Goal: Transaction & Acquisition: Purchase product/service

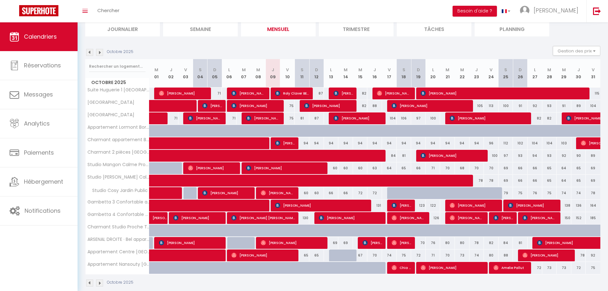
scroll to position [56, 0]
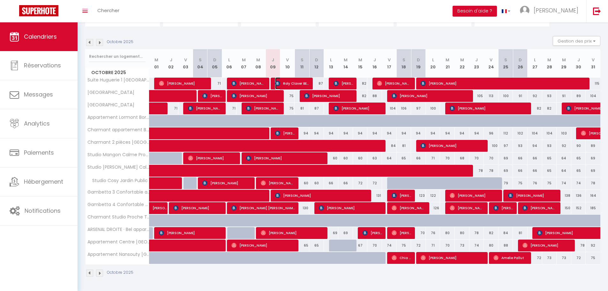
click at [290, 81] on span "Roly Claver BELLA" at bounding box center [292, 83] width 34 height 12
select select "OK"
select select "KO"
select select "0"
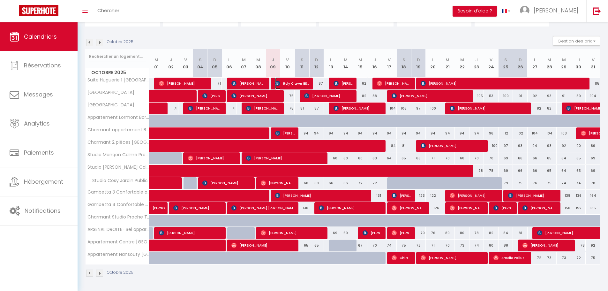
select select "1"
select select
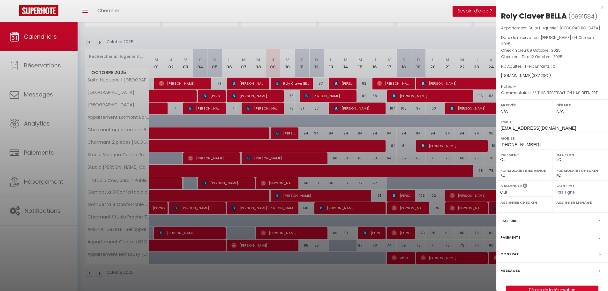
click at [419, 13] on div at bounding box center [304, 145] width 608 height 291
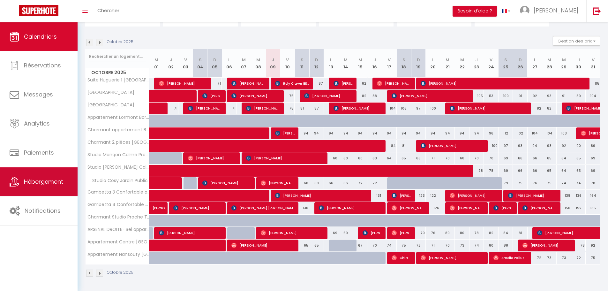
click at [50, 186] on link "Hébergement" at bounding box center [39, 181] width 78 height 29
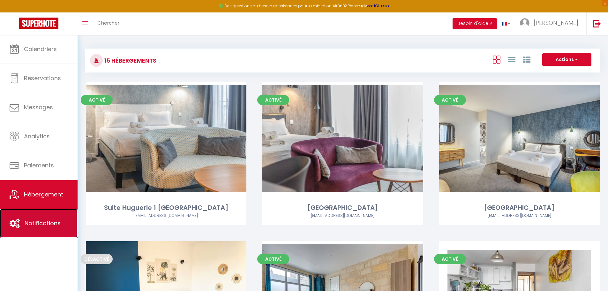
click at [45, 222] on span "Notifications" at bounding box center [43, 223] width 36 height 8
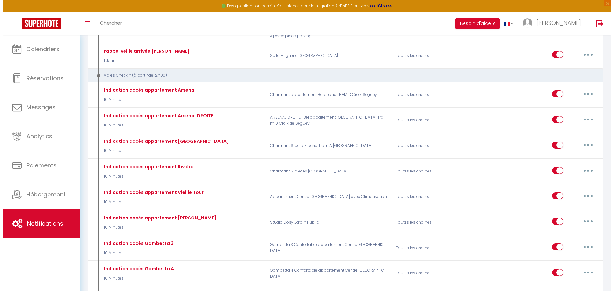
scroll to position [543, 0]
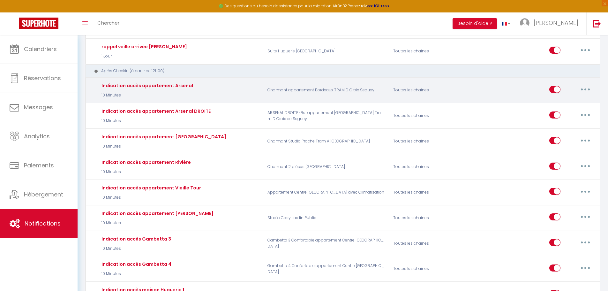
click at [584, 89] on button "button" at bounding box center [586, 89] width 18 height 10
click at [572, 102] on link "Editer" at bounding box center [568, 103] width 47 height 11
type input "Indication accès appartement Arsenal"
select select "3"
select select "10 Minutes"
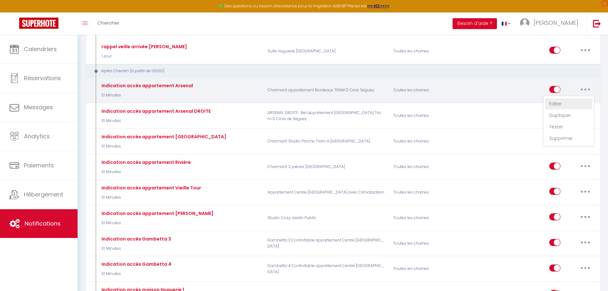
select select "if_booking_is_paid"
checkbox input "true"
checkbox input "false"
radio input "true"
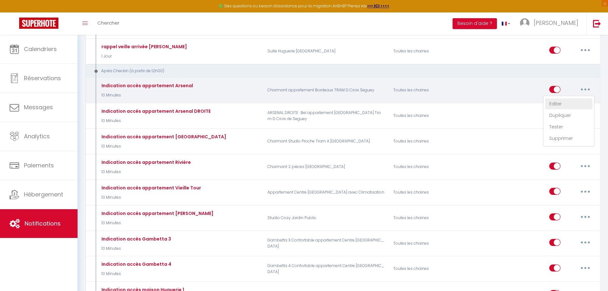
type input "Indications d'accès à l'appartement"
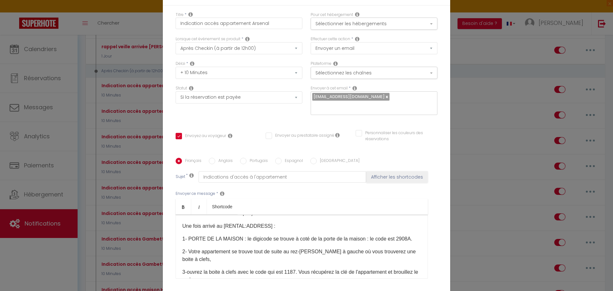
scroll to position [32, 0]
click at [57, 44] on div "Modifier la notification × Titre * Indication accès appartement Arsenal Pour ce…" at bounding box center [306, 145] width 613 height 291
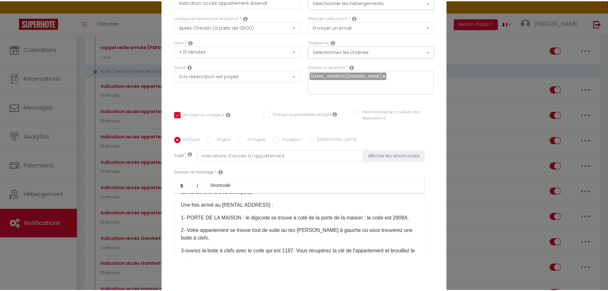
scroll to position [55, 0]
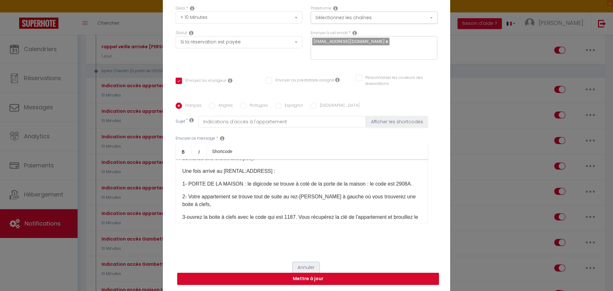
click at [303, 269] on button "Annuler" at bounding box center [306, 267] width 27 height 11
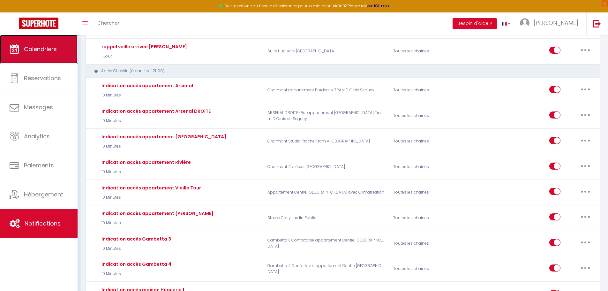
click at [45, 47] on span "Calendriers" at bounding box center [40, 49] width 33 height 8
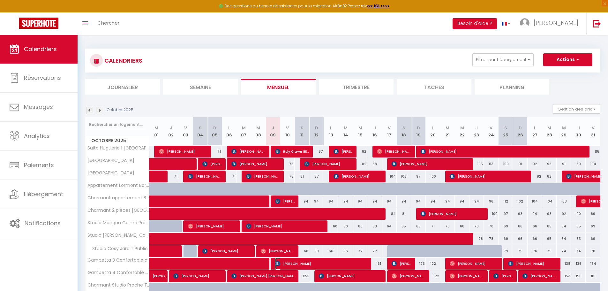
click at [292, 264] on span "[PERSON_NAME]" at bounding box center [321, 263] width 93 height 12
select select "OK"
select select "KO"
select select "0"
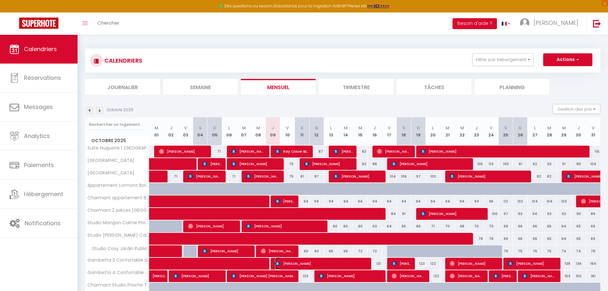
select select "1"
select select
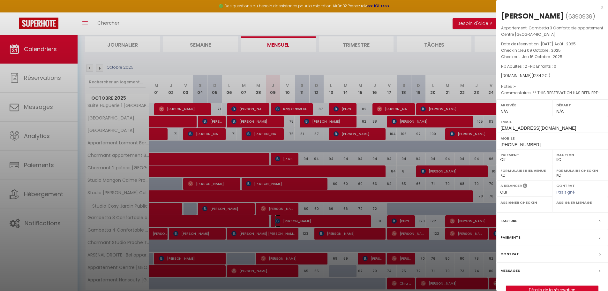
scroll to position [68, 0]
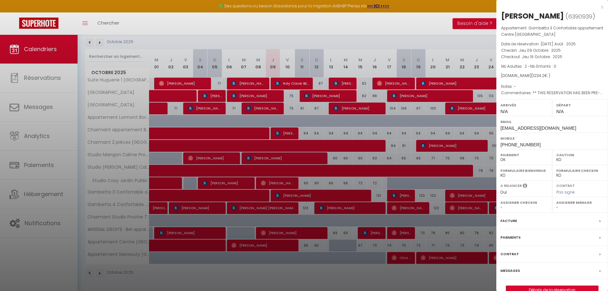
click at [524, 229] on div "Facture" at bounding box center [553, 221] width 112 height 17
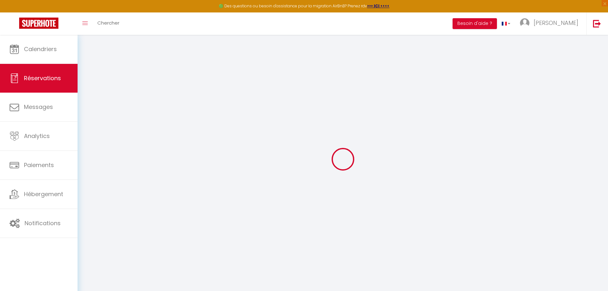
select select "cleaning"
select select "taxes"
select select
checkbox input "false"
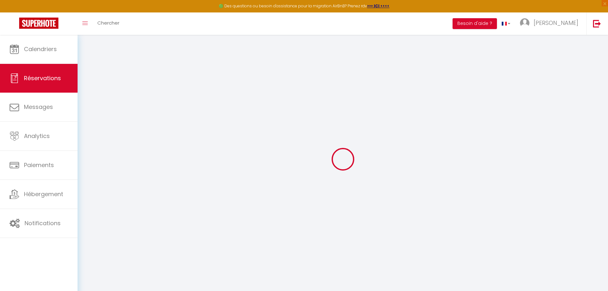
select select
checkbox input "false"
type textarea "** THIS RESERVATION HAS BEEN PRE-PAID ** [PERSON_NAME], on aurait besoin d'une …"
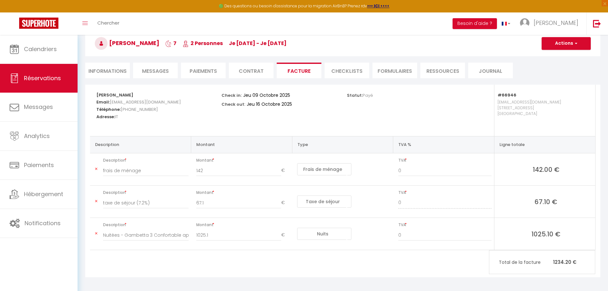
scroll to position [36, 0]
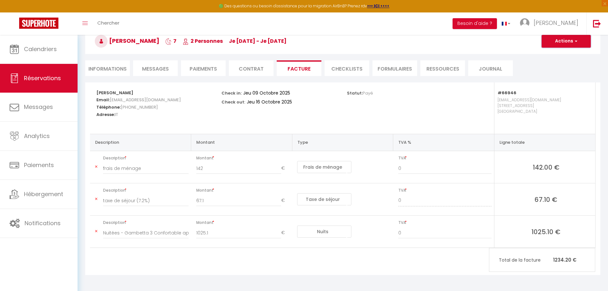
click at [574, 43] on span "button" at bounding box center [576, 41] width 4 height 6
click at [567, 63] on link "Aperçu et éditer" at bounding box center [562, 63] width 54 height 8
click at [577, 41] on span "button" at bounding box center [576, 41] width 4 height 6
click at [570, 71] on link "Envoyer la facture" at bounding box center [562, 72] width 54 height 8
type input "[EMAIL_ADDRESS][DOMAIN_NAME]"
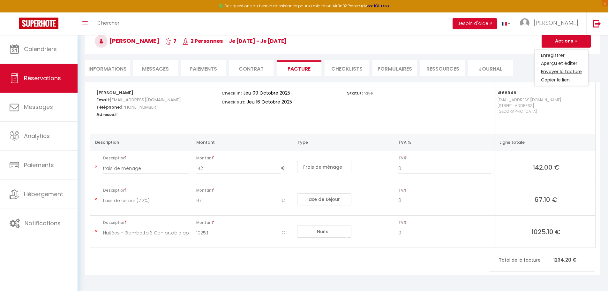
type input "Your invoice 6390939 - Gambetta 3 Confortable appartement Centre [GEOGRAPHIC_DA…"
type textarea "Hi, Here is the link to download your invoice: [URL][DOMAIN_NAME] Reservation d…"
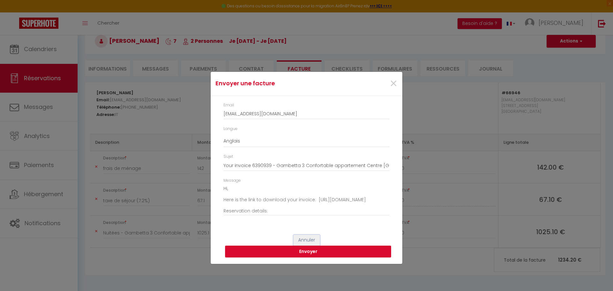
click at [312, 239] on button "Annuler" at bounding box center [306, 240] width 27 height 11
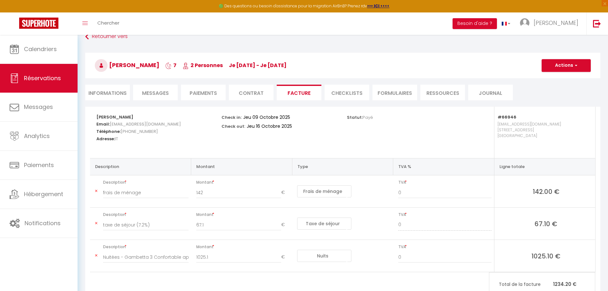
scroll to position [0, 0]
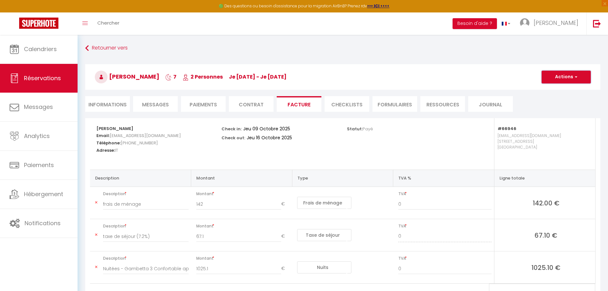
click at [570, 76] on button "Actions" at bounding box center [566, 77] width 49 height 13
click at [558, 99] on link "Aperçu et éditer" at bounding box center [562, 99] width 54 height 8
click at [142, 129] on h5 "[PERSON_NAME]" at bounding box center [154, 128] width 117 height 7
click at [133, 129] on strong "[PERSON_NAME]" at bounding box center [114, 128] width 37 height 6
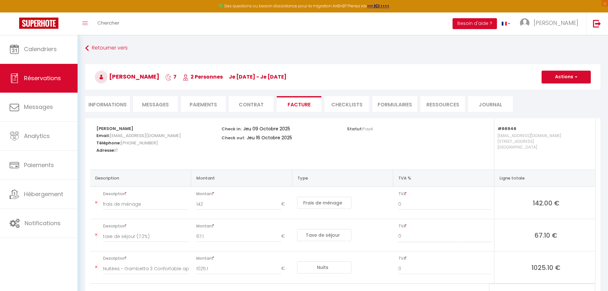
click at [112, 104] on li "Informations" at bounding box center [107, 104] width 45 height 16
select select
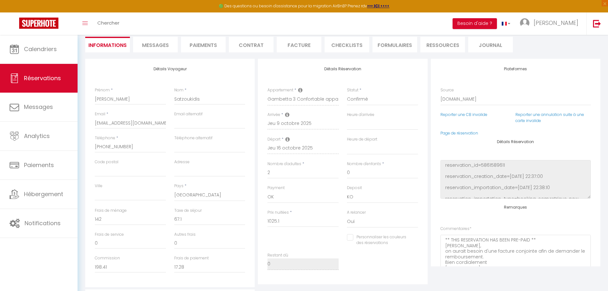
scroll to position [64, 0]
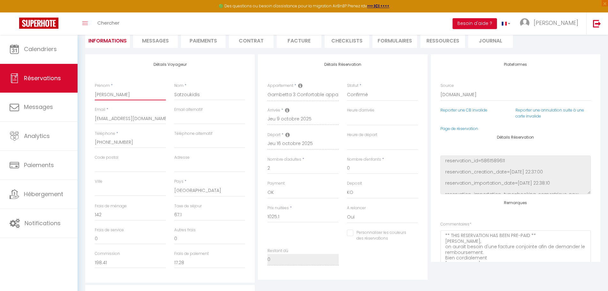
click at [120, 95] on input "[PERSON_NAME]" at bounding box center [130, 94] width 71 height 11
type input "[PERSON_NAME]"
select select
checkbox input "false"
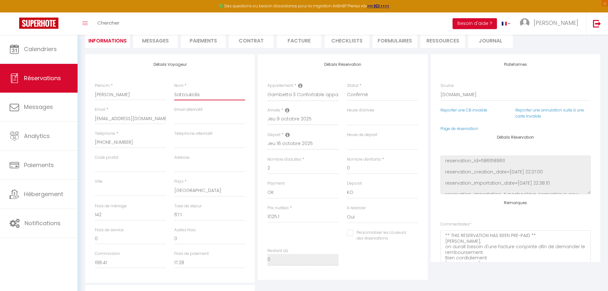
drag, startPoint x: 210, startPoint y: 94, endPoint x: 174, endPoint y: 94, distance: 35.8
click at [174, 94] on input "Satzoukidis" at bounding box center [209, 94] width 71 height 11
click at [125, 95] on input "[PERSON_NAME]" at bounding box center [130, 94] width 71 height 11
paste input "Satzoukidis"
type input "[PERSON_NAME]"
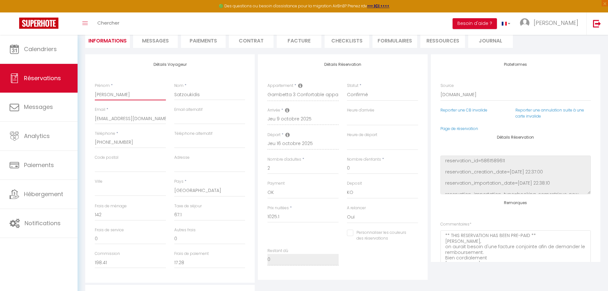
select select
checkbox input "false"
type input "[PERSON_NAME]"
drag, startPoint x: 207, startPoint y: 93, endPoint x: 171, endPoint y: 94, distance: 35.8
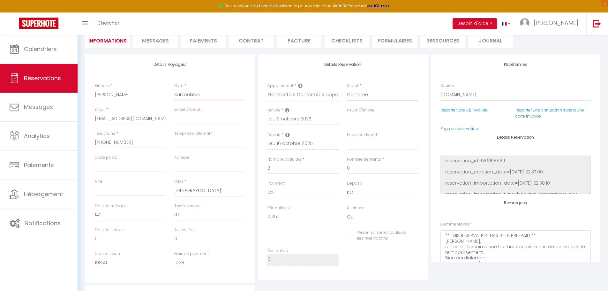
click at [171, 94] on div "Nom * Satzoukidis" at bounding box center [210, 95] width 80 height 24
type input "M"
select select
checkbox input "false"
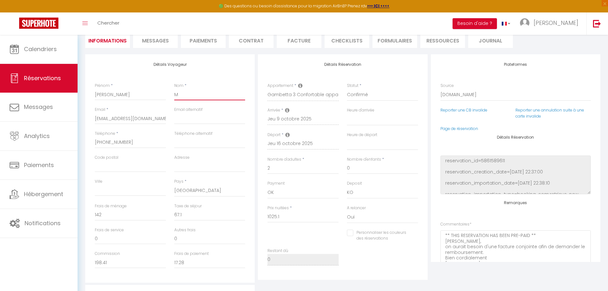
type input "Ma"
select select
checkbox input "false"
type input "Mat"
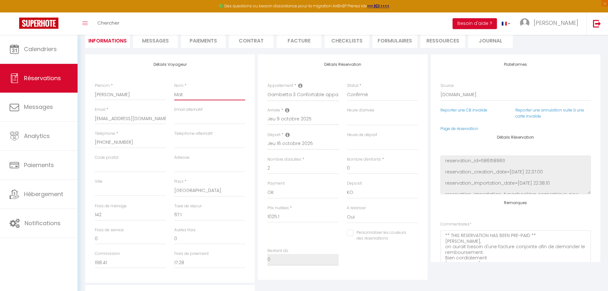
select select
checkbox input "false"
type input "[PERSON_NAME]"
select select
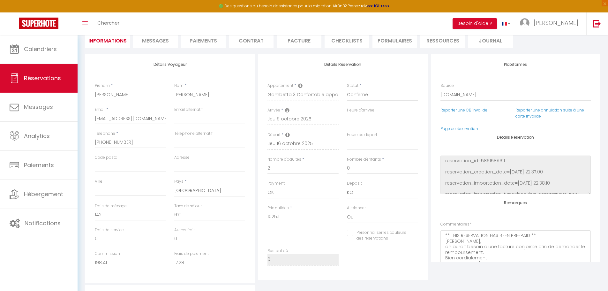
select select
checkbox input "false"
type input "Matté"
select select
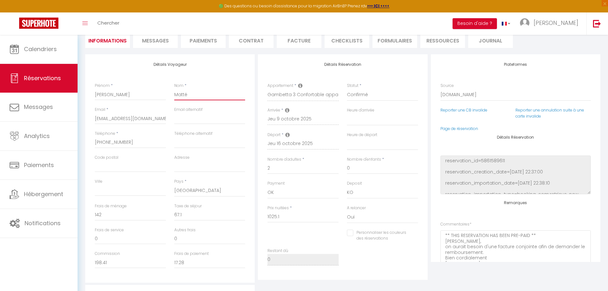
checkbox input "false"
type input "Mattée"
select select
checkbox input "false"
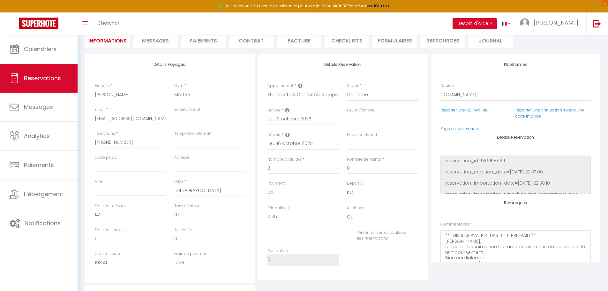
type input "Mattéeo"
select select
checkbox input "false"
type input "Mattéeo"
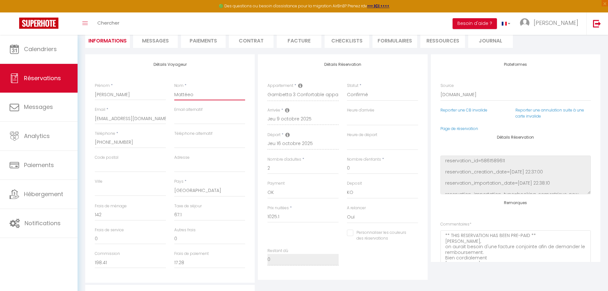
select select
checkbox input "false"
type input "Mattéeo P"
select select
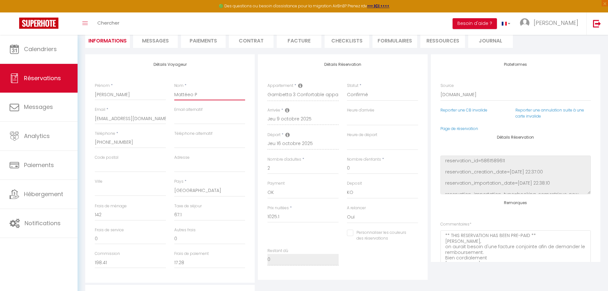
select select
checkbox input "false"
type input "Mattéeo PA"
select select
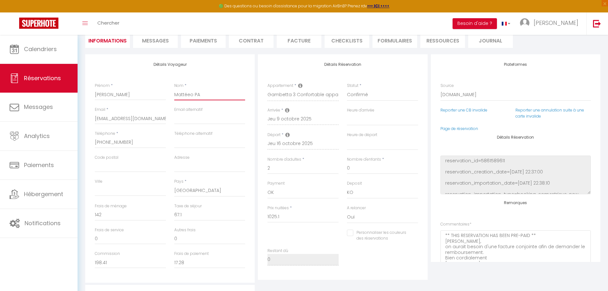
checkbox input "false"
type input "Mattéeo PAo"
select select
checkbox input "false"
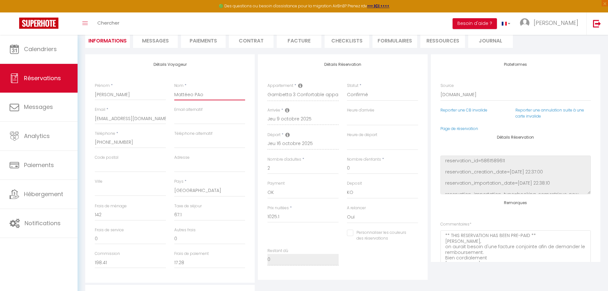
type input "Mattéeo PAol"
select select
checkbox input "false"
type input "Mattéeo PAole"
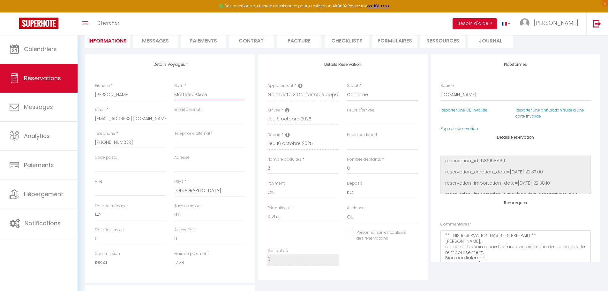
select select
checkbox input "false"
type input "[PERSON_NAME]"
select select
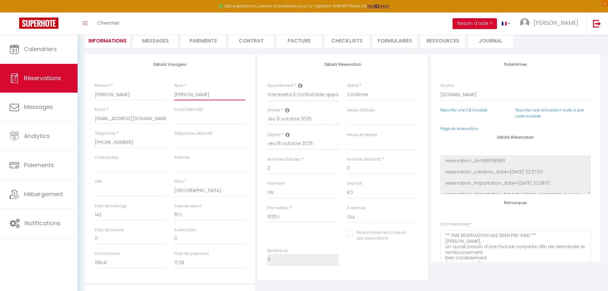
select select
checkbox input "false"
type input "[PERSON_NAME]"
select select
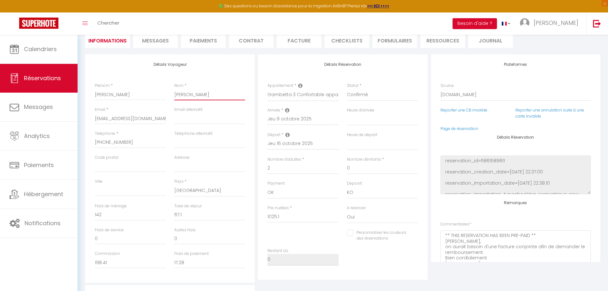
checkbox input "false"
type input "[PERSON_NAME]"
select select
checkbox input "false"
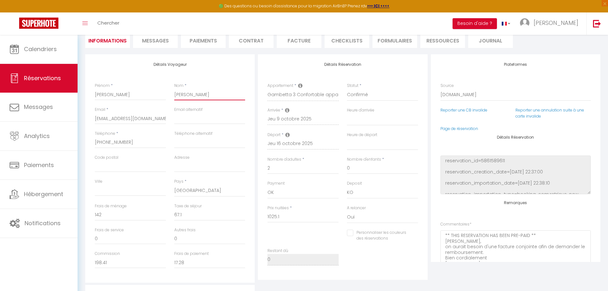
click at [189, 96] on input "[PERSON_NAME]" at bounding box center [209, 94] width 71 height 11
type input "[PERSON_NAME]"
select select
checkbox input "false"
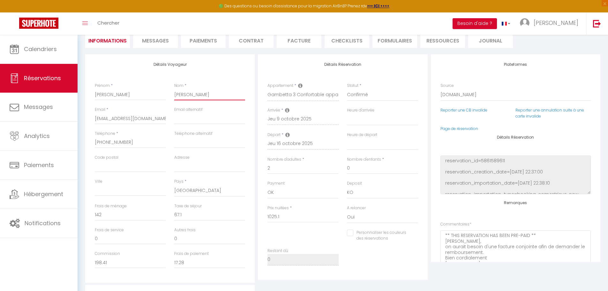
click at [196, 93] on input "[PERSON_NAME]" at bounding box center [209, 94] width 71 height 11
type input "[PERSON_NAME]"
select select
checkbox input "false"
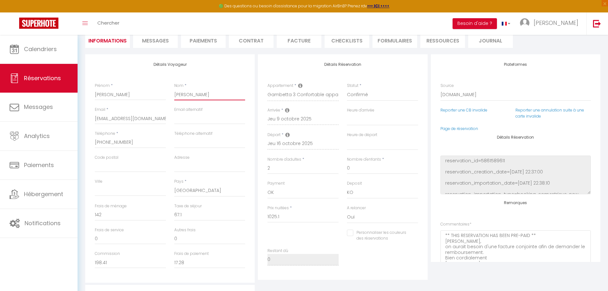
type input "[PERSON_NAME]"
select select
checkbox input "false"
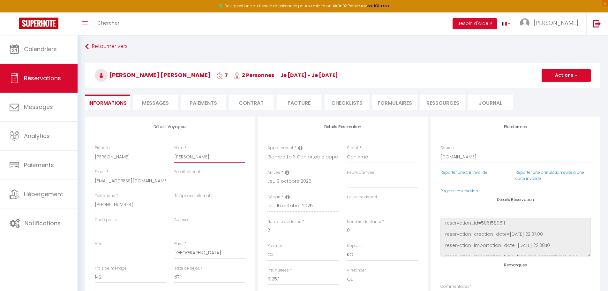
scroll to position [0, 0]
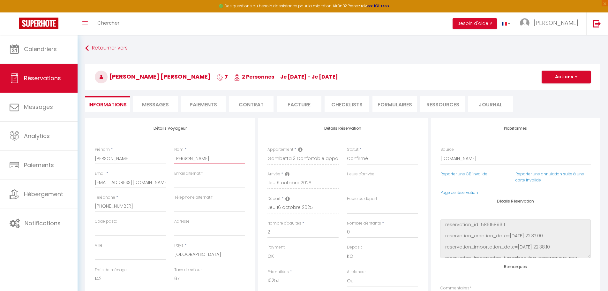
type input "[PERSON_NAME]"
click at [566, 76] on button "Actions" at bounding box center [566, 77] width 49 height 13
click at [561, 91] on link "Enregistrer" at bounding box center [560, 91] width 50 height 8
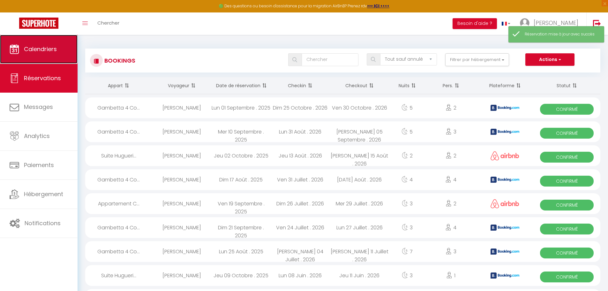
click at [44, 50] on span "Calendriers" at bounding box center [40, 49] width 33 height 8
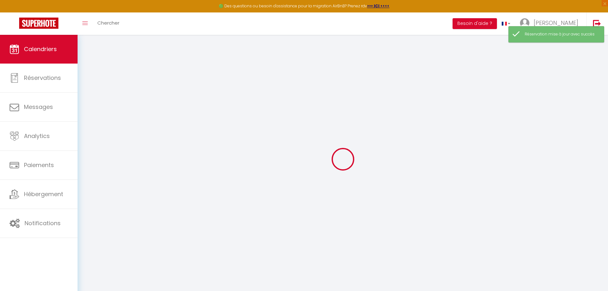
select select
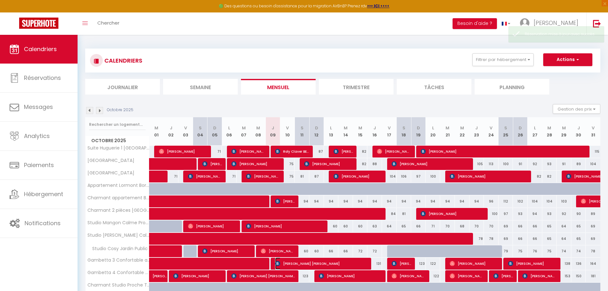
click at [323, 263] on span "[PERSON_NAME] [PERSON_NAME]" at bounding box center [321, 263] width 93 height 12
select select "OK"
select select "KO"
select select "0"
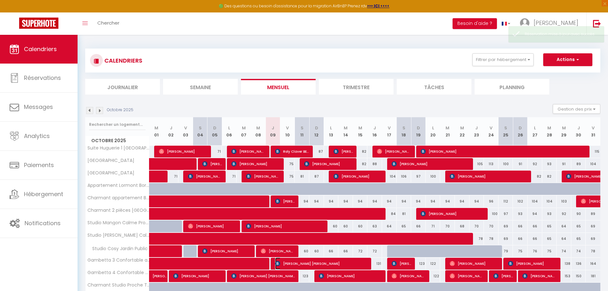
select select "1"
select select
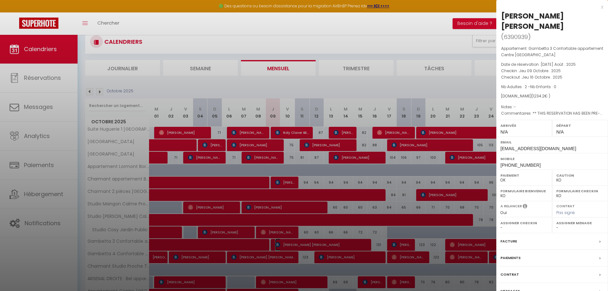
scroll to position [64, 0]
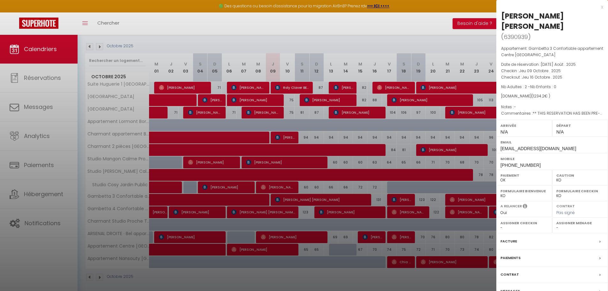
click at [522, 243] on div "Facture" at bounding box center [553, 241] width 112 height 17
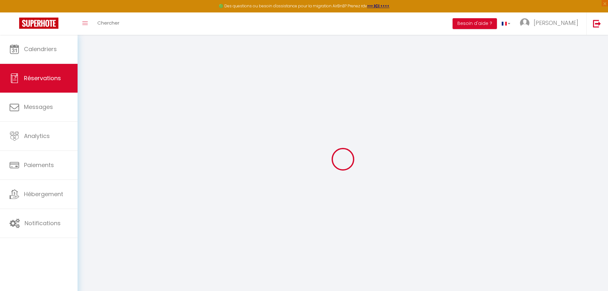
select select "cleaning"
select select "taxes"
select select
checkbox input "false"
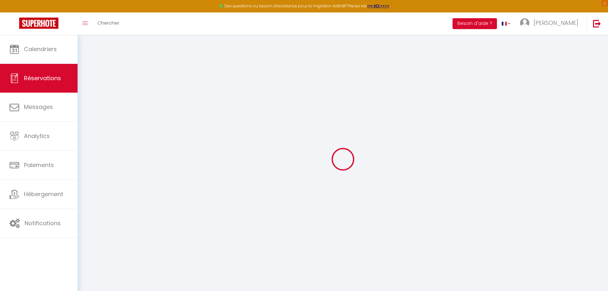
select select
checkbox input "false"
type textarea "** THIS RESERVATION HAS BEEN PRE-PAID ** [PERSON_NAME], on aurait besoin d'une …"
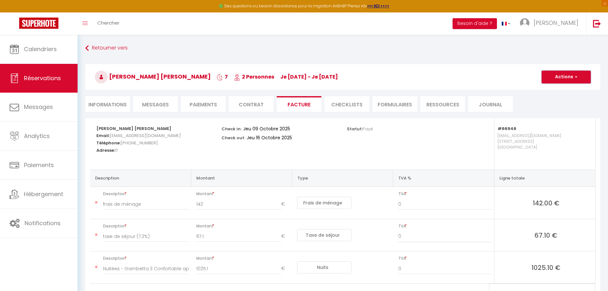
click at [572, 77] on button "Actions" at bounding box center [566, 77] width 49 height 13
click at [562, 98] on link "Aperçu et éditer" at bounding box center [562, 99] width 54 height 8
click at [581, 79] on button "Actions" at bounding box center [566, 77] width 49 height 13
click at [570, 106] on link "Envoyer la facture" at bounding box center [562, 107] width 54 height 8
type input "[EMAIL_ADDRESS][DOMAIN_NAME]"
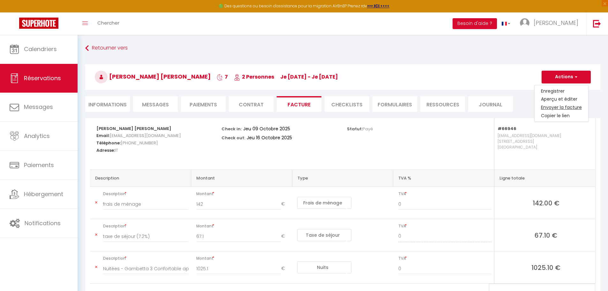
type input "Your invoice 6390939 - Gambetta 3 Confortable appartement Centre [GEOGRAPHIC_DA…"
type textarea "Hi, Here is the link to download your invoice: [URL][DOMAIN_NAME] Reservation d…"
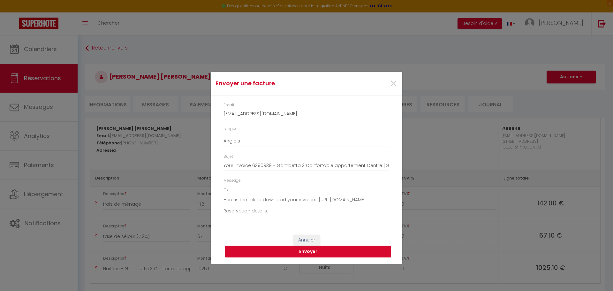
click at [325, 251] on button "Envoyer" at bounding box center [308, 252] width 166 height 12
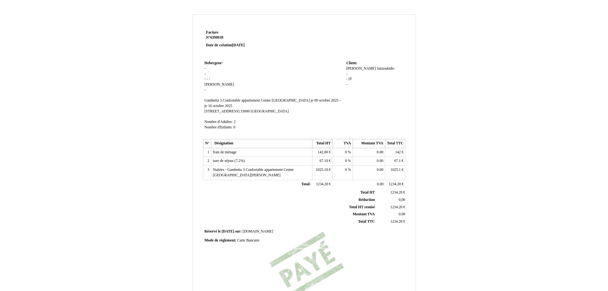
click at [357, 83] on div "Thomas Thomas Satzoukidis Satzoukidis - - IT IT -" at bounding box center [374, 79] width 57 height 27
click at [377, 69] on span "Satzoukidis" at bounding box center [386, 68] width 18 height 4
click at [359, 69] on div "Thomas Thomas Satzoukidis Satzoukidis - - IT IT -" at bounding box center [374, 79] width 57 height 27
click at [384, 68] on div "Thomas Thomas Satzoukidis Satzoukidis - - IT IT -" at bounding box center [374, 79] width 57 height 27
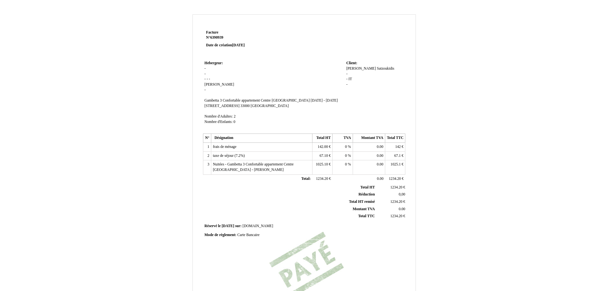
click at [209, 68] on td "Hebergeur: Hebergeur: - - - - - Matthieu Matthieu - SIRET Gambetta 3 Confortabl…" at bounding box center [274, 95] width 142 height 73
drag, startPoint x: 369, startPoint y: 71, endPoint x: 351, endPoint y: 85, distance: 23.2
click at [334, 95] on td "Hebergeur: Hebergeur: - - - - - Matthieu Matthieu - SIRET Gambetta 3 Confortabl…" at bounding box center [274, 95] width 142 height 73
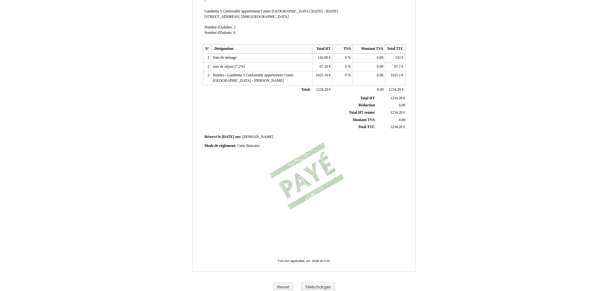
scroll to position [95, 0]
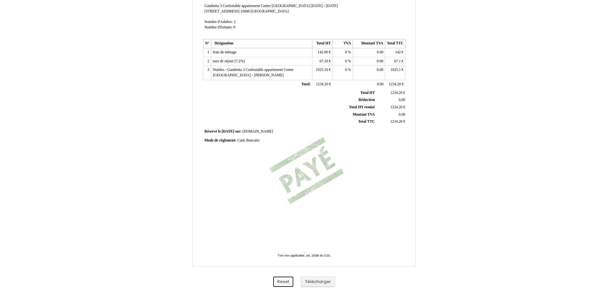
click at [289, 281] on button "Reset" at bounding box center [283, 282] width 20 height 11
click at [325, 280] on button "Télécharger" at bounding box center [318, 282] width 34 height 11
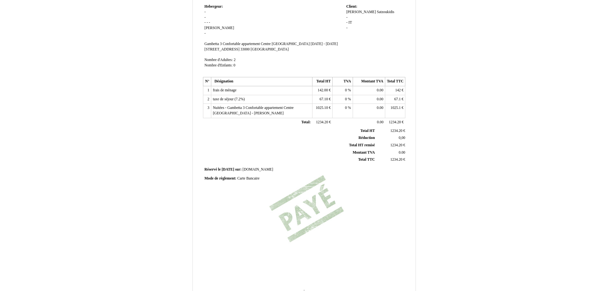
scroll to position [0, 0]
